Goal: Task Accomplishment & Management: Complete application form

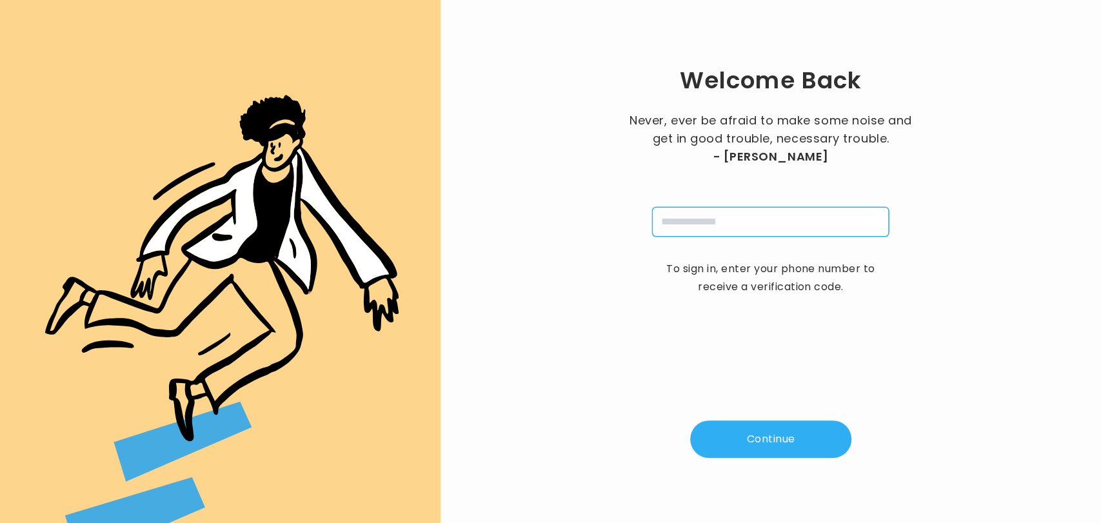
click at [709, 217] on input "tel" at bounding box center [770, 222] width 237 height 30
type input "**********"
click at [750, 440] on button "Continue" at bounding box center [770, 438] width 161 height 37
type input "*"
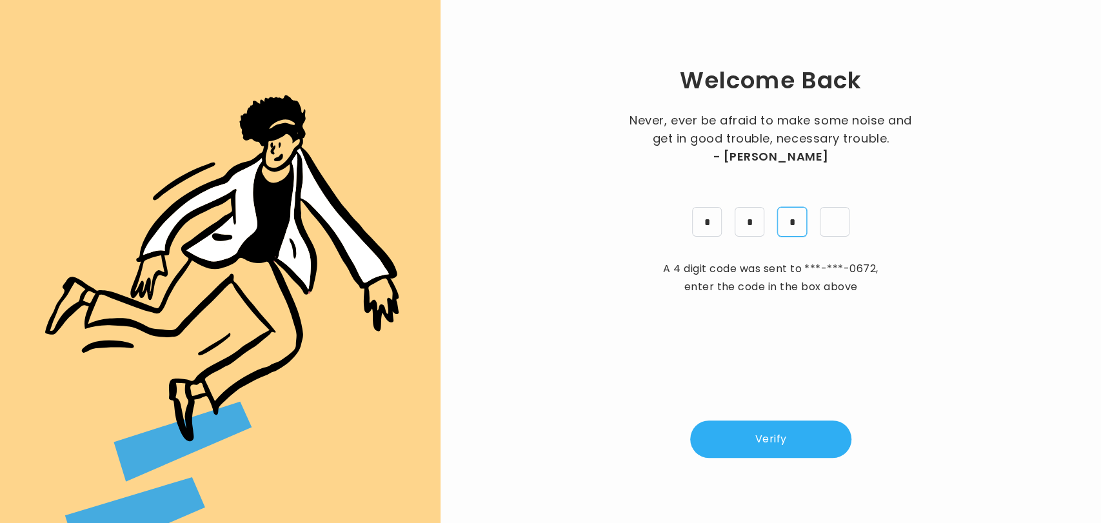
type input "*"
click at [772, 439] on button "Verify" at bounding box center [770, 438] width 161 height 37
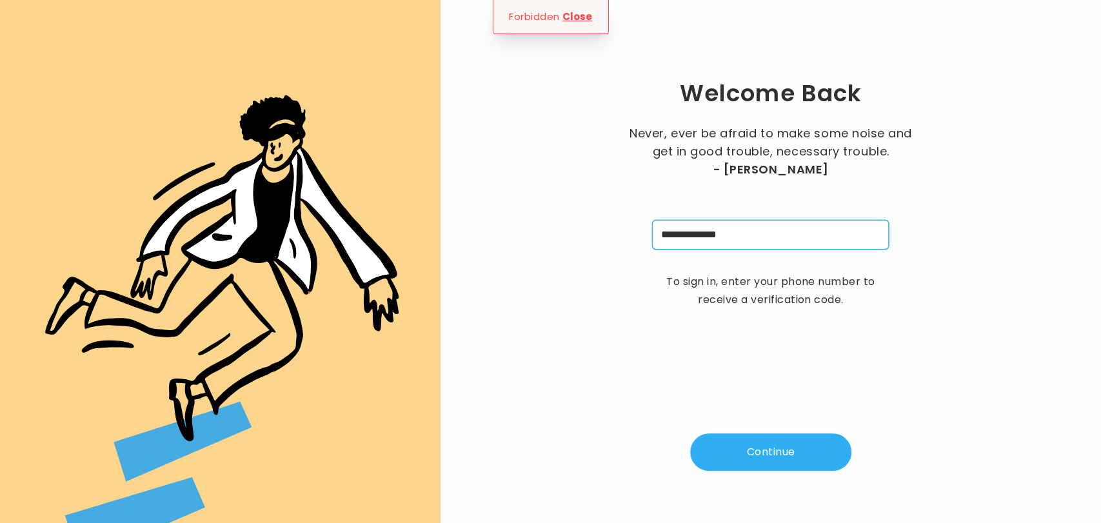
click at [738, 230] on input "**********" at bounding box center [770, 235] width 237 height 30
click at [742, 230] on input "**********" at bounding box center [770, 235] width 237 height 30
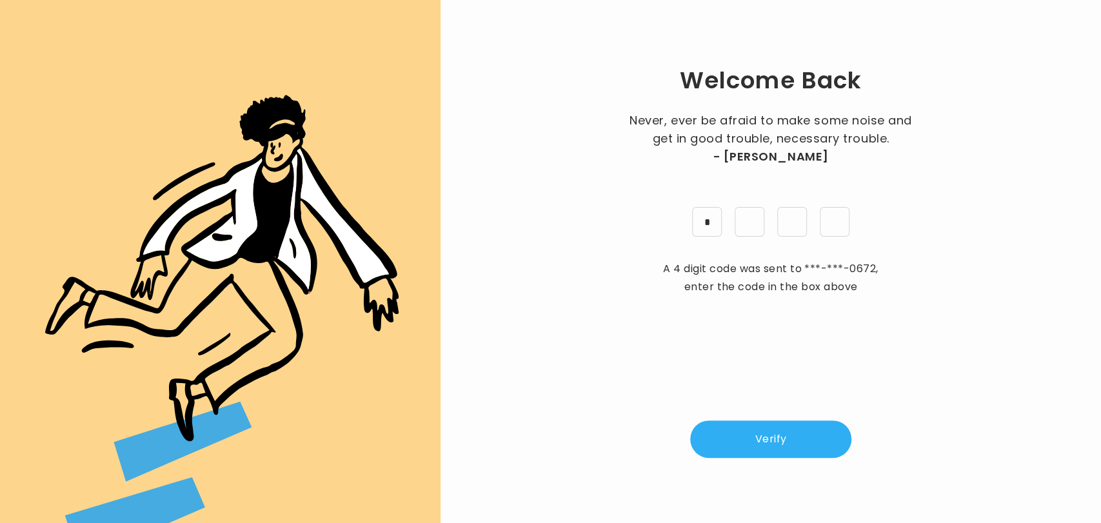
type input "*"
click at [756, 437] on button "Verify" at bounding box center [770, 438] width 161 height 37
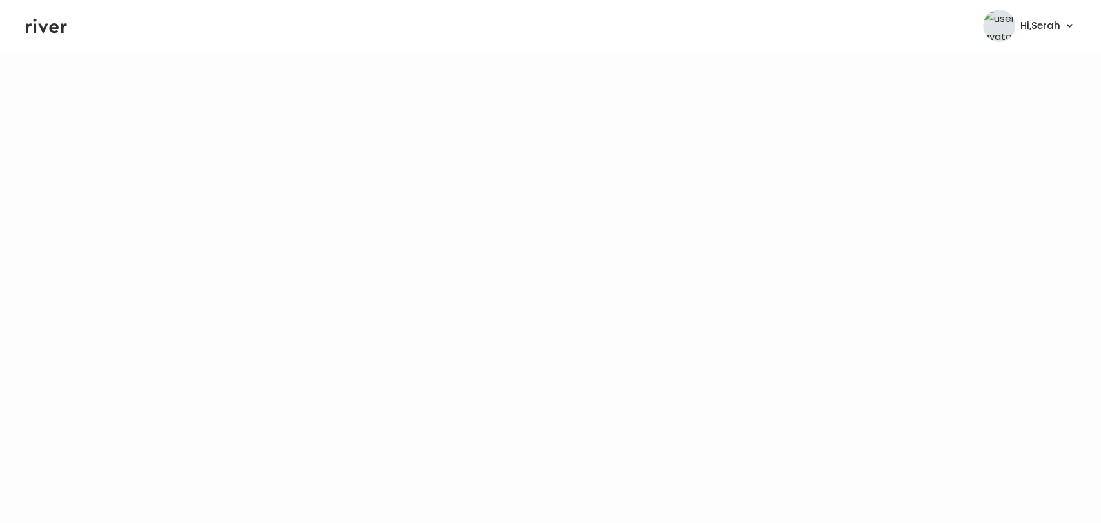
click at [37, 26] on icon at bounding box center [46, 25] width 41 height 19
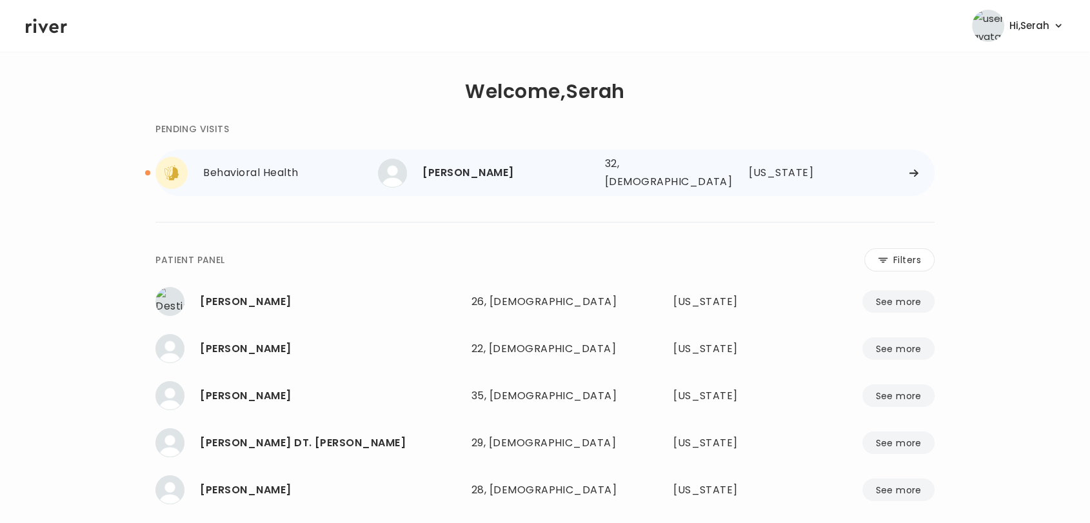
click at [460, 174] on div "[PERSON_NAME]" at bounding box center [508, 173] width 172 height 18
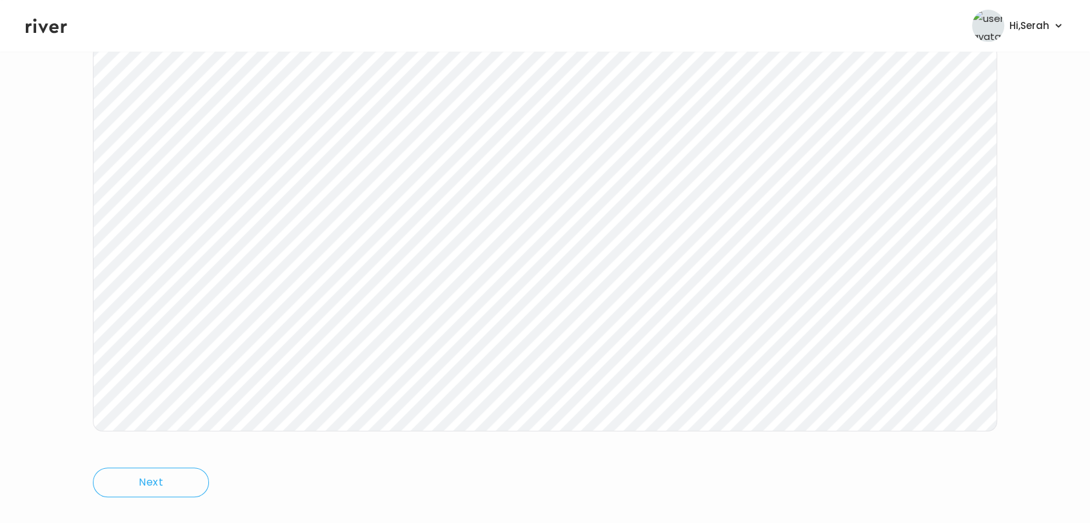
scroll to position [175, 0]
click at [58, 26] on icon at bounding box center [46, 25] width 41 height 19
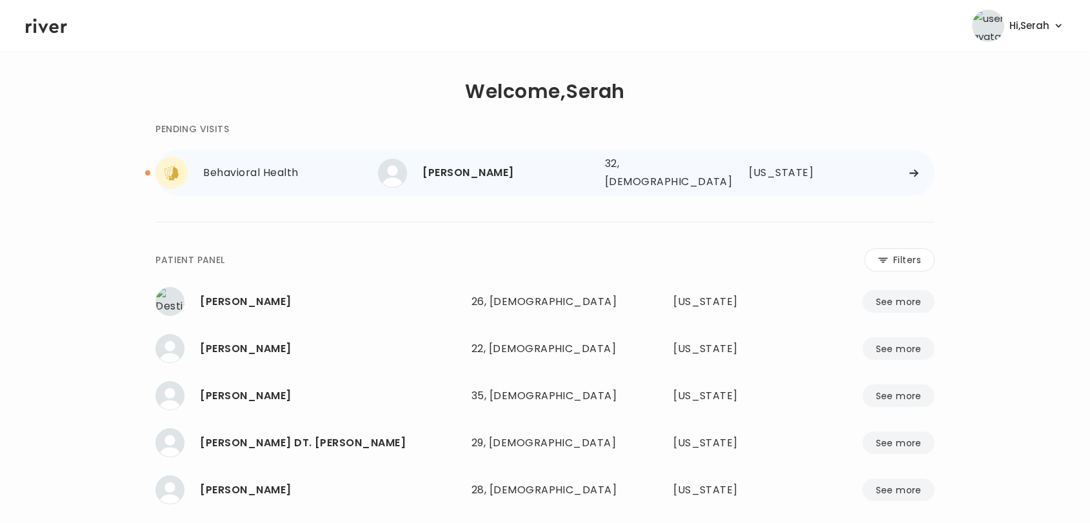
click at [502, 166] on div "[PERSON_NAME]" at bounding box center [508, 173] width 172 height 18
click at [479, 175] on div "[PERSON_NAME]" at bounding box center [508, 173] width 172 height 18
click at [442, 168] on div "[PERSON_NAME]" at bounding box center [508, 173] width 172 height 18
click at [288, 171] on div "Behavioral Health" at bounding box center [290, 173] width 175 height 18
click at [235, 166] on div "Behavioral Health" at bounding box center [290, 173] width 175 height 18
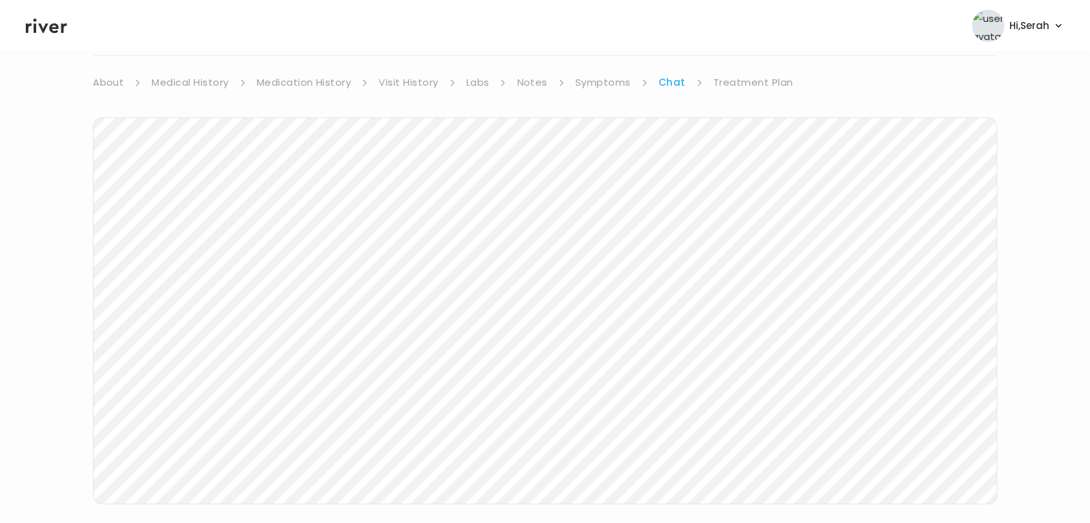
scroll to position [98, 0]
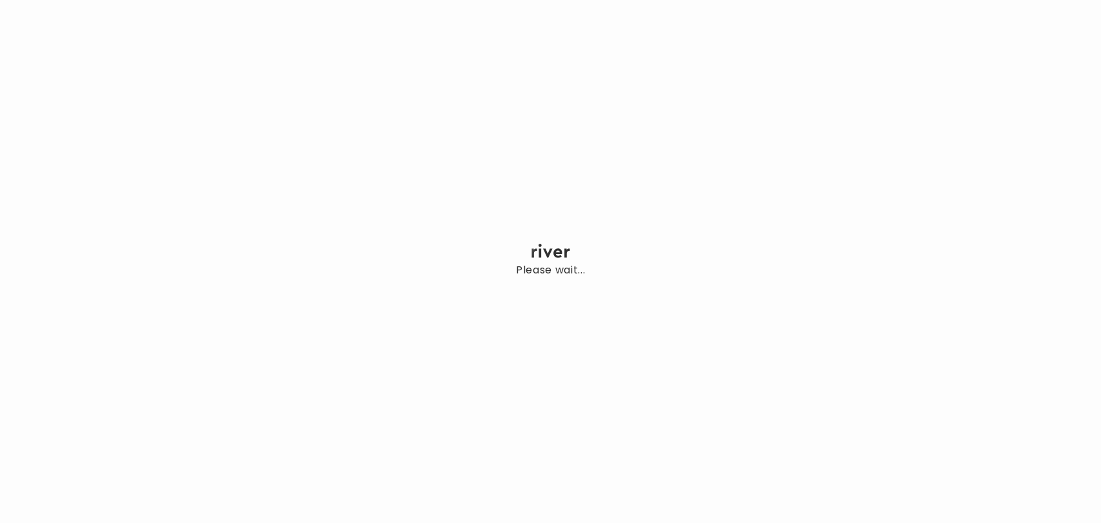
click at [376, 83] on div "Please wait..." at bounding box center [550, 261] width 1101 height 523
